Goal: Navigation & Orientation: Find specific page/section

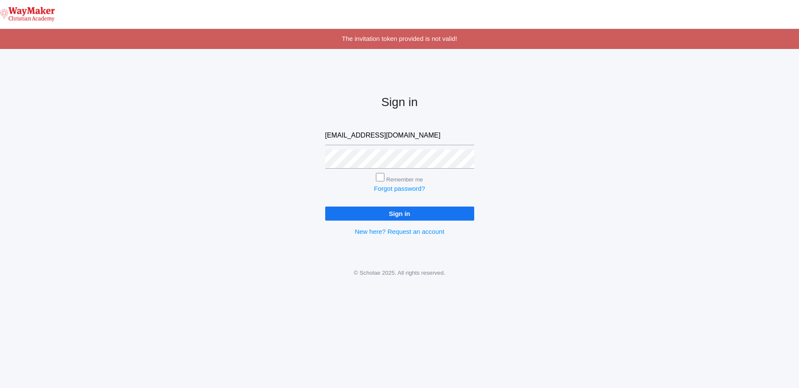
type input "ebenzinger@waymakerchristian.com"
click at [325, 206] on input "Sign in" at bounding box center [399, 213] width 149 height 14
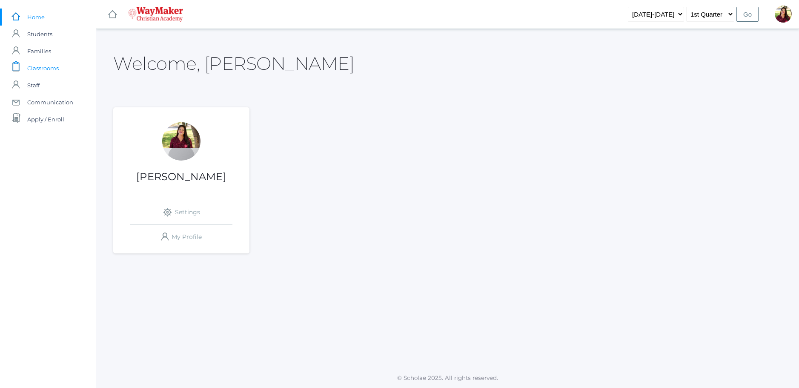
click at [62, 66] on link "icons/clipboard/plain Created with Sketch. Classrooms" at bounding box center [48, 68] width 96 height 17
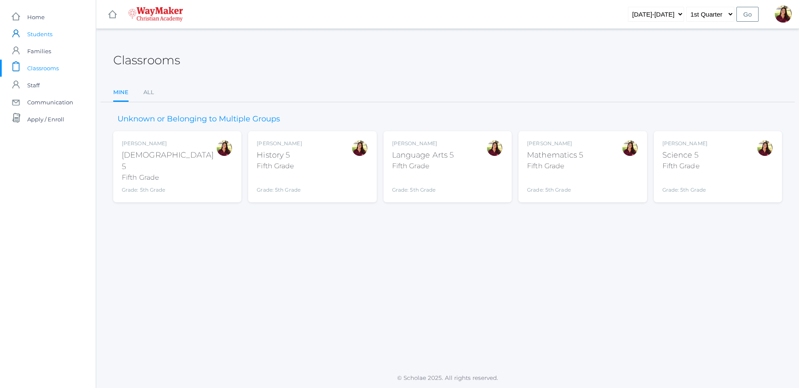
click at [40, 35] on span "Students" at bounding box center [39, 34] width 25 height 17
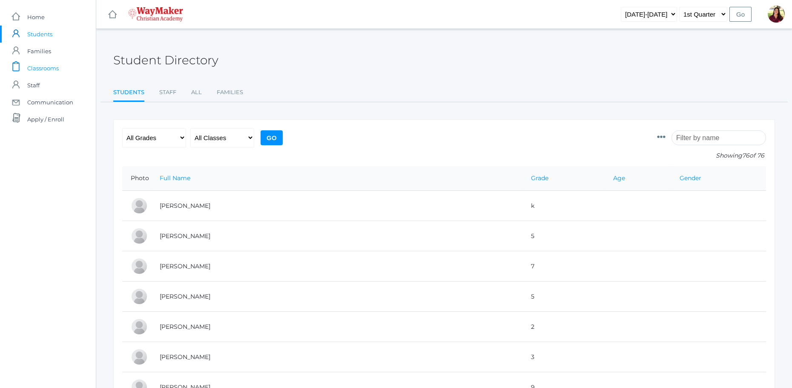
click at [54, 70] on span "Classrooms" at bounding box center [42, 68] width 31 height 17
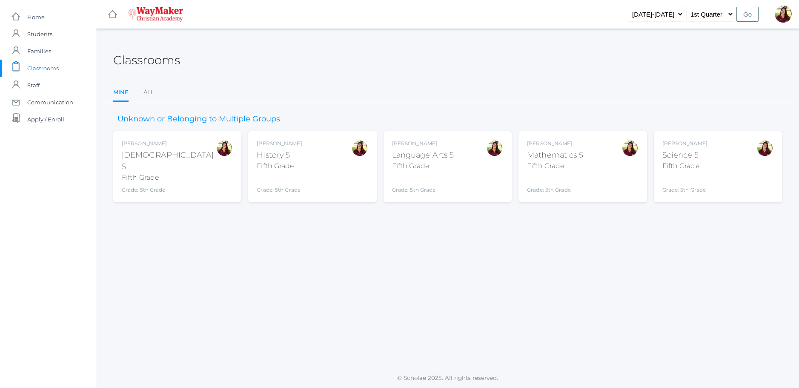
click at [160, 186] on div "Grade: 5th Grade" at bounding box center [169, 190] width 94 height 8
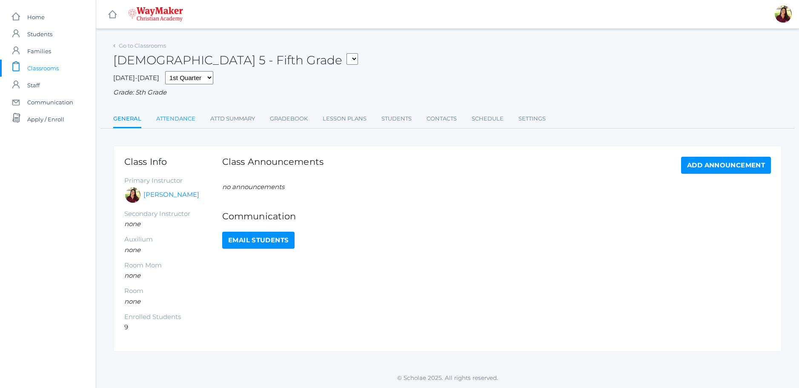
click at [185, 120] on link "Attendance" at bounding box center [175, 118] width 39 height 17
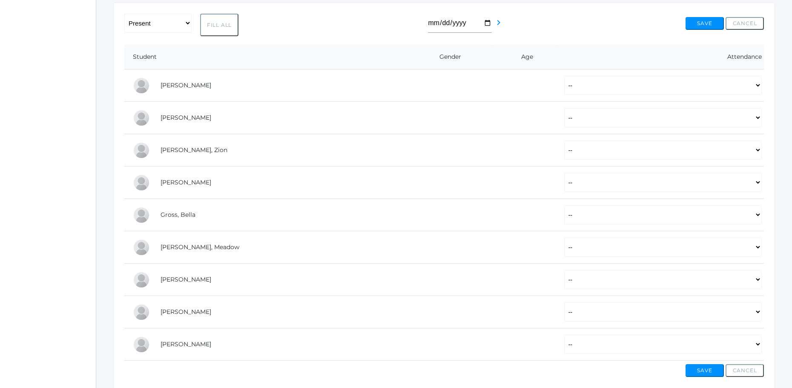
scroll to position [56, 0]
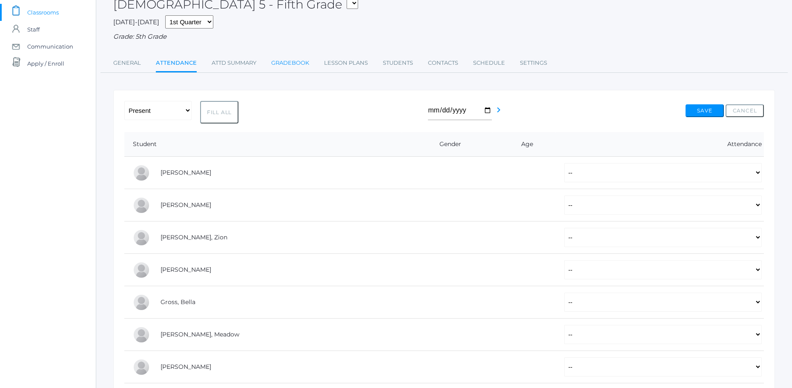
click at [301, 62] on link "Gradebook" at bounding box center [290, 62] width 38 height 17
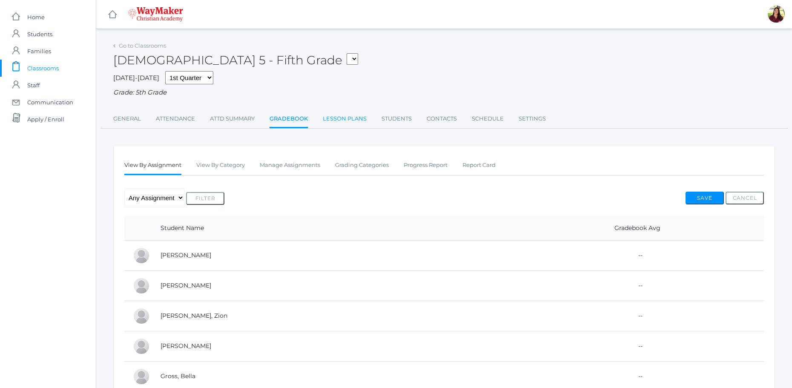
click at [357, 118] on link "Lesson Plans" at bounding box center [345, 118] width 44 height 17
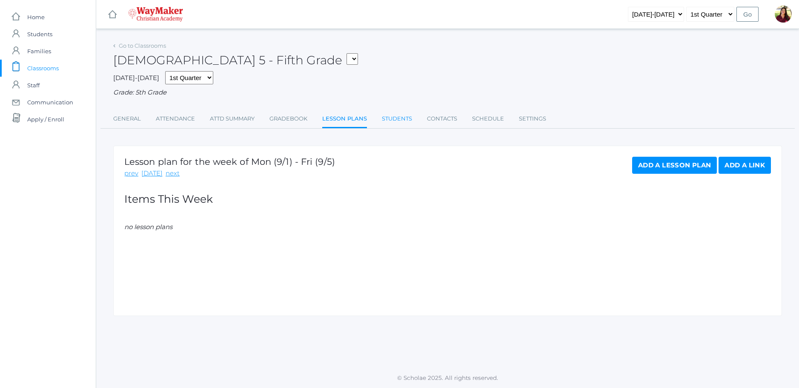
click at [401, 122] on link "Students" at bounding box center [397, 118] width 30 height 17
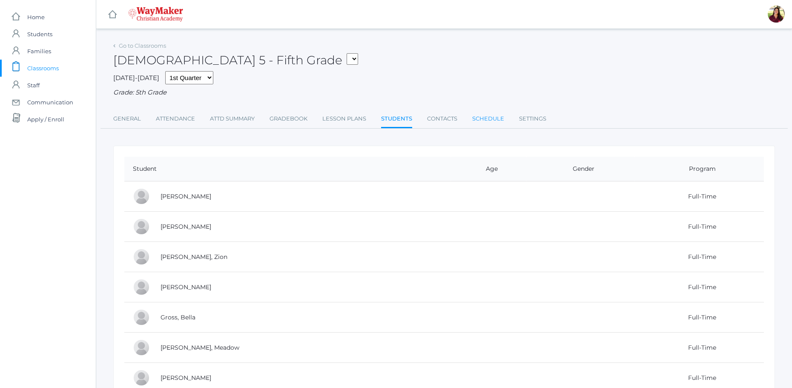
click at [483, 122] on link "Schedule" at bounding box center [488, 118] width 32 height 17
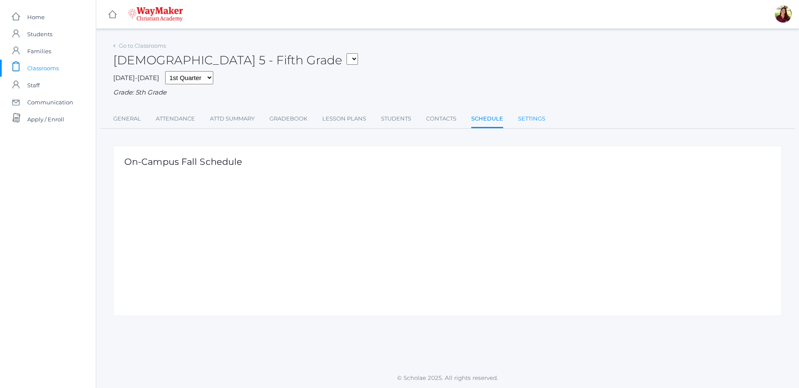
click at [538, 120] on link "Settings" at bounding box center [531, 118] width 27 height 17
